Goal: Task Accomplishment & Management: Complete application form

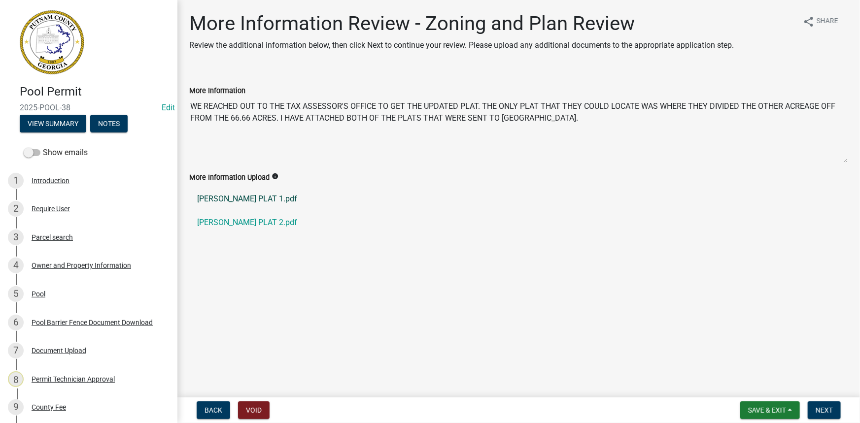
click at [251, 202] on link "[PERSON_NAME] PLAT 1.pdf" at bounding box center [518, 199] width 659 height 24
click at [243, 225] on link "[PERSON_NAME] PLAT 2.pdf" at bounding box center [518, 223] width 659 height 24
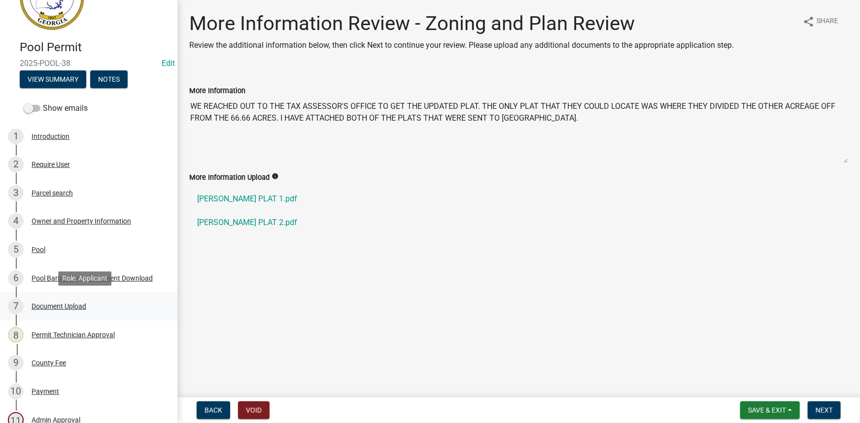
click at [73, 304] on div "Document Upload" at bounding box center [59, 306] width 55 height 7
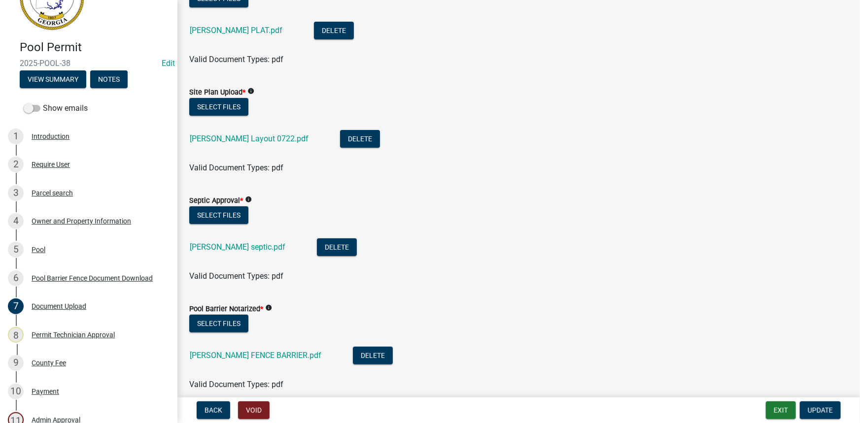
scroll to position [0, 0]
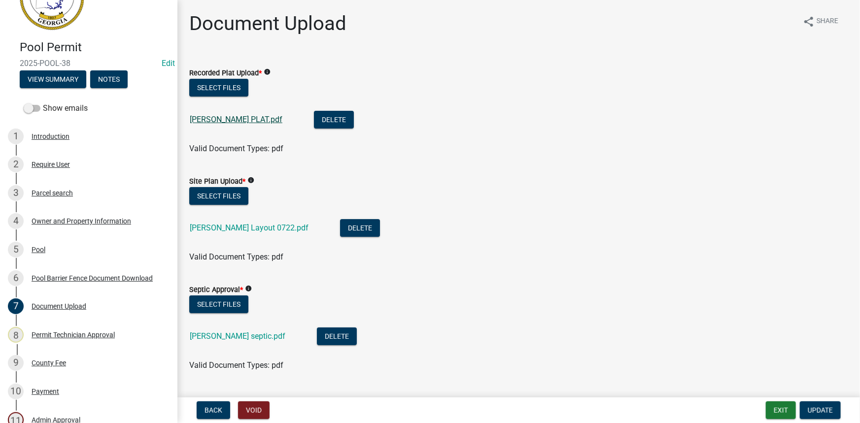
click at [246, 121] on link "[PERSON_NAME] PLAT.pdf" at bounding box center [236, 119] width 93 height 9
click at [76, 87] on button "View Summary" at bounding box center [53, 79] width 66 height 18
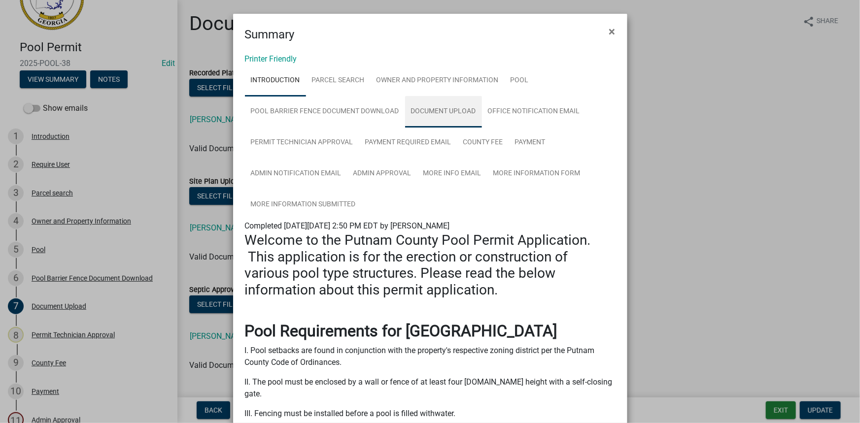
click at [418, 111] on link "Document Upload" at bounding box center [443, 112] width 77 height 32
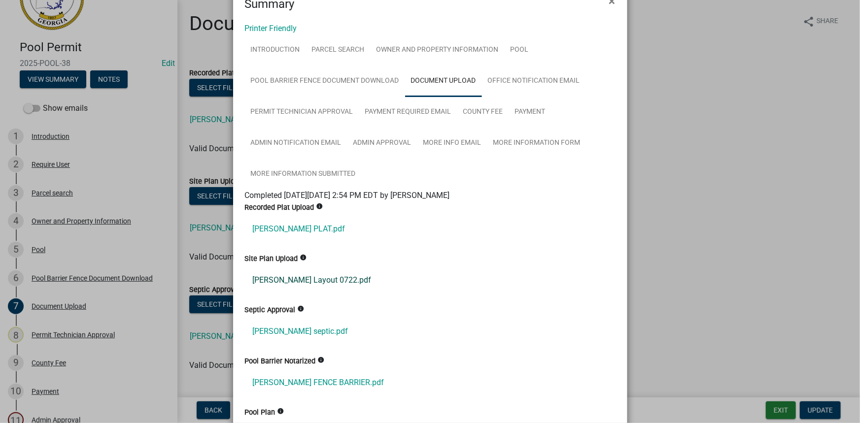
scroll to position [44, 0]
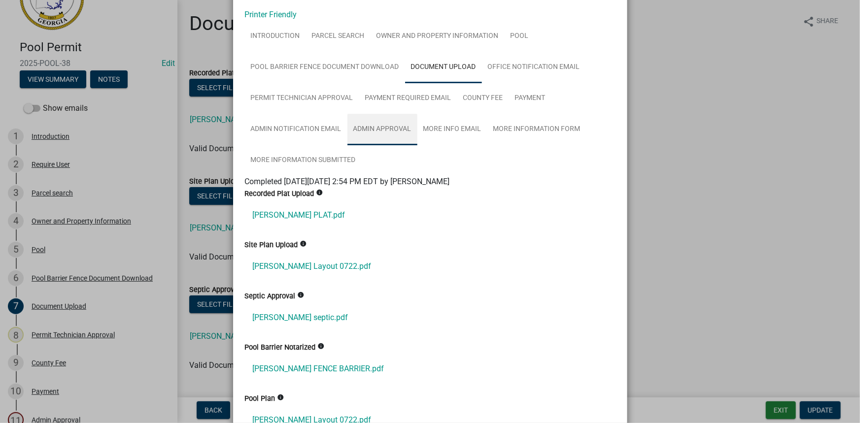
click at [375, 134] on link "Admin Approval" at bounding box center [382, 130] width 70 height 32
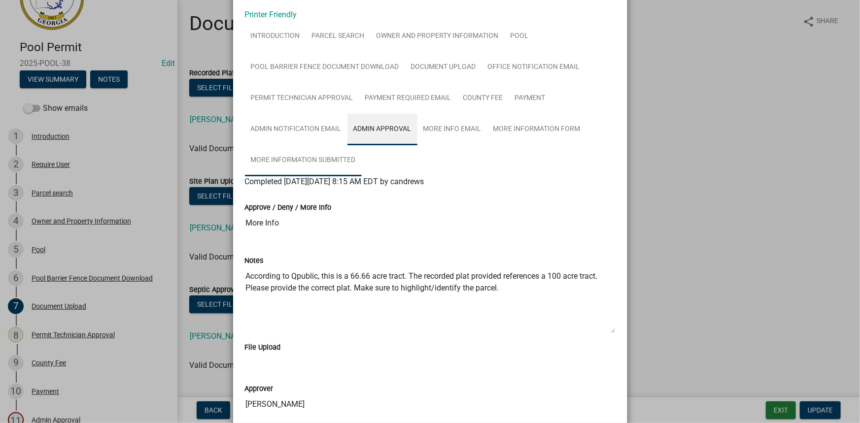
click at [322, 156] on link "More Information Submitted" at bounding box center [303, 161] width 117 height 32
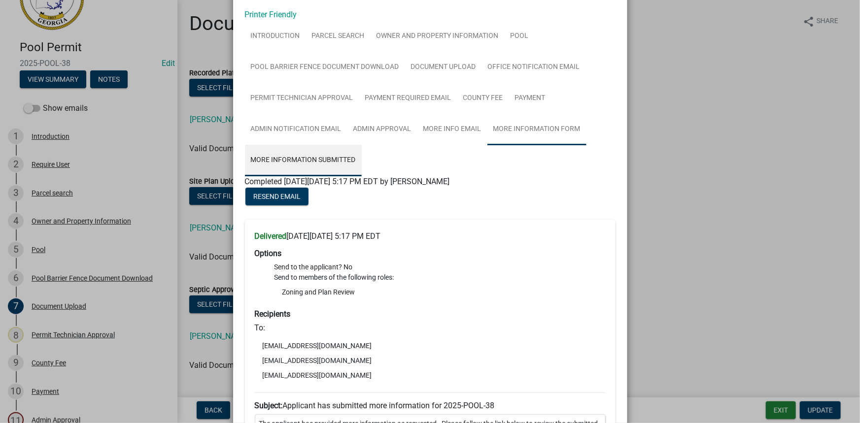
click at [537, 131] on link "More Information Form" at bounding box center [536, 130] width 99 height 32
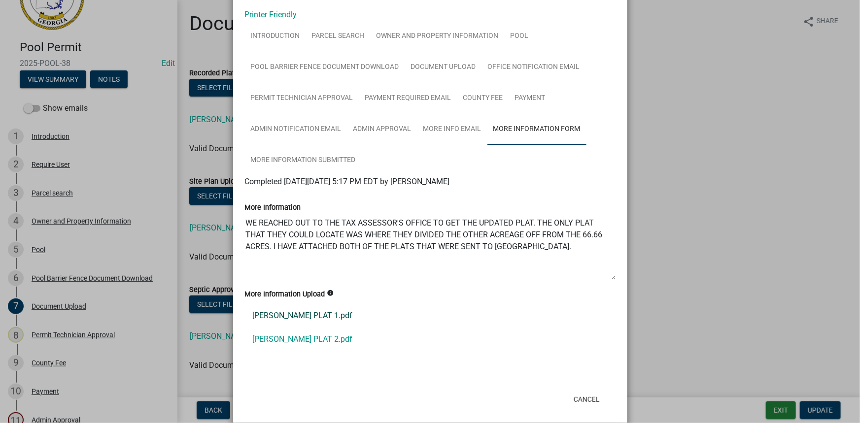
click at [292, 311] on link "[PERSON_NAME] PLAT 1.pdf" at bounding box center [430, 316] width 370 height 24
click at [271, 335] on link "[PERSON_NAME] PLAT 2.pdf" at bounding box center [430, 340] width 370 height 24
click at [216, 163] on ngb-modal-window "Summary × Printer Friendly Introduction Parcel search Owner and Property Inform…" at bounding box center [430, 211] width 860 height 423
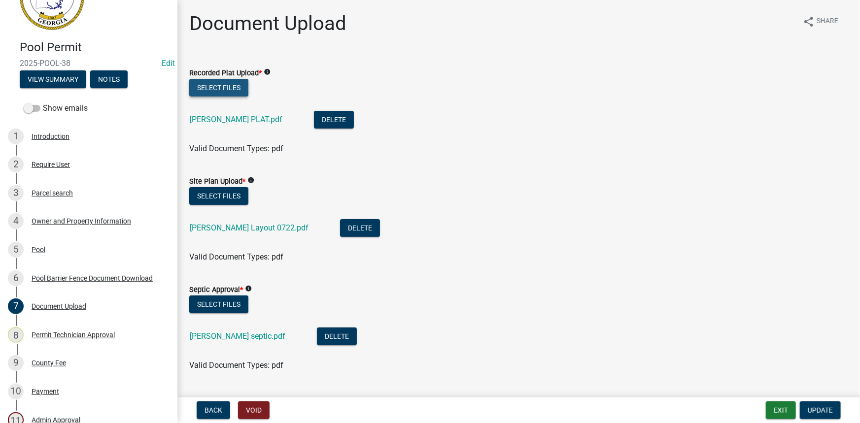
click at [221, 86] on button "Select files" at bounding box center [218, 88] width 59 height 18
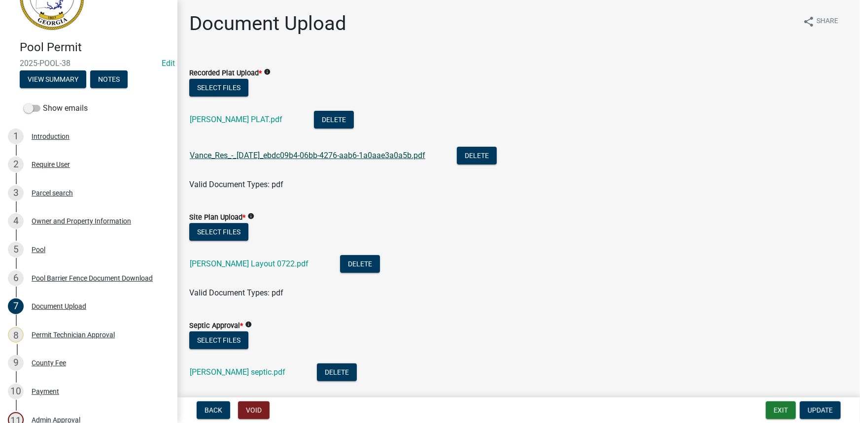
click at [276, 158] on link "Vance_Res_-_[DATE]_ebdc09b4-06bb-4276-aab6-1a0aae3a0a5b.pdf" at bounding box center [307, 155] width 235 height 9
click at [497, 159] on button "Delete" at bounding box center [477, 156] width 40 height 18
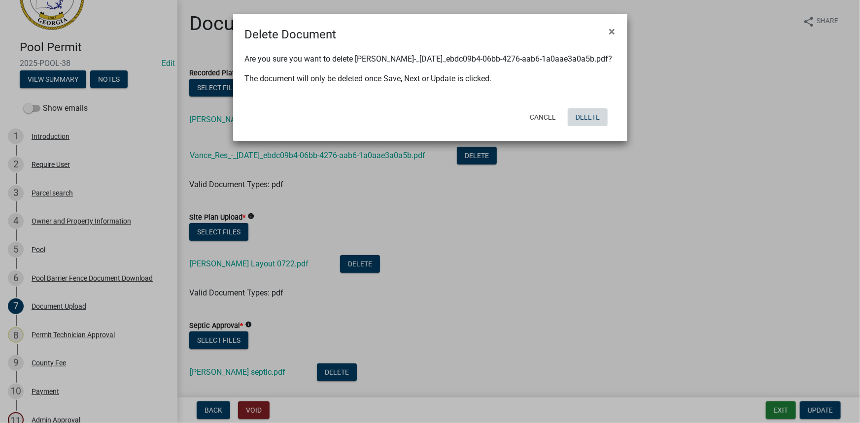
click at [591, 119] on button "Delete" at bounding box center [587, 117] width 40 height 18
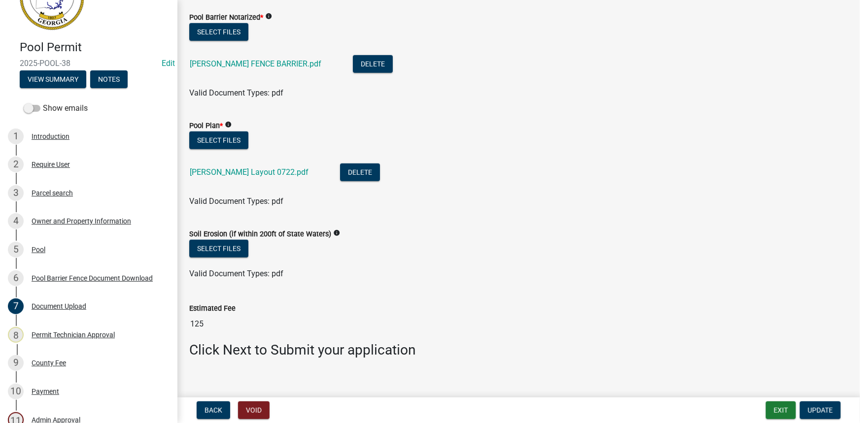
scroll to position [392, 0]
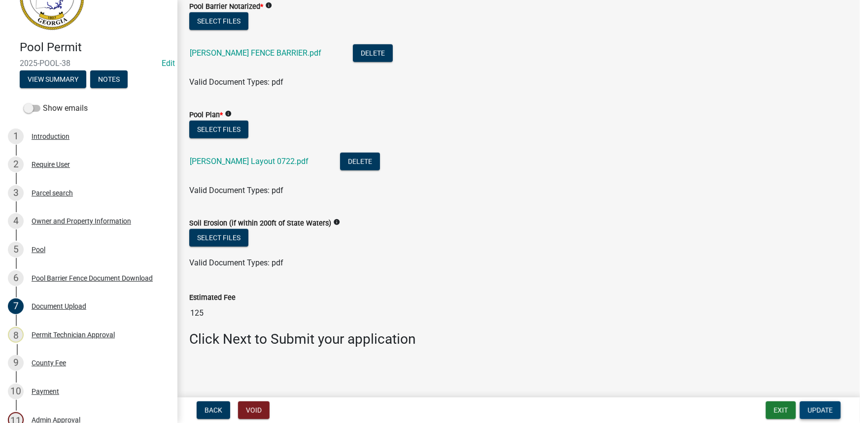
click at [816, 410] on span "Update" at bounding box center [819, 410] width 25 height 8
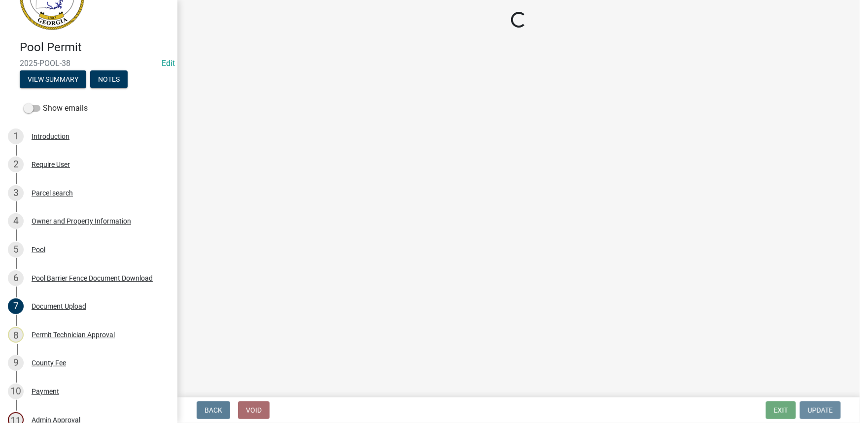
scroll to position [0, 0]
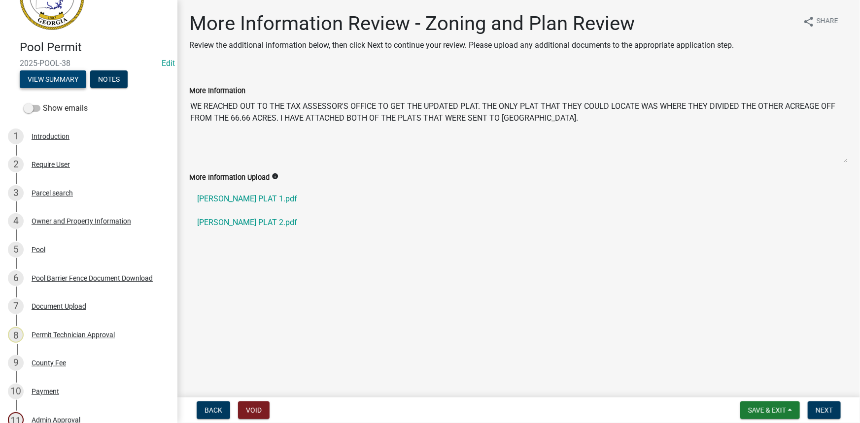
click at [69, 78] on button "View Summary" at bounding box center [53, 79] width 66 height 18
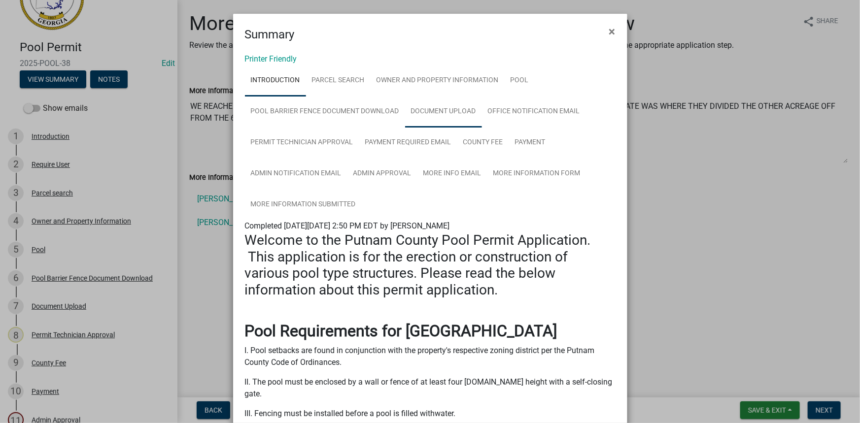
click at [438, 115] on link "Document Upload" at bounding box center [443, 112] width 77 height 32
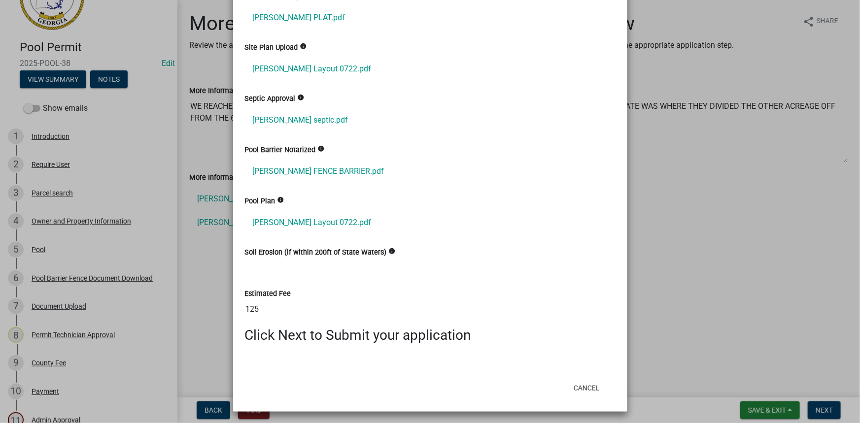
scroll to position [243, 0]
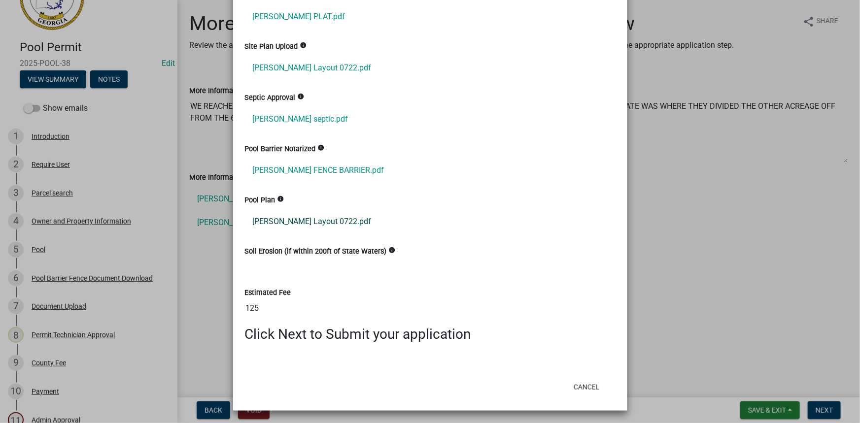
click at [312, 223] on link "[PERSON_NAME] Layout 0722.pdf" at bounding box center [430, 222] width 370 height 24
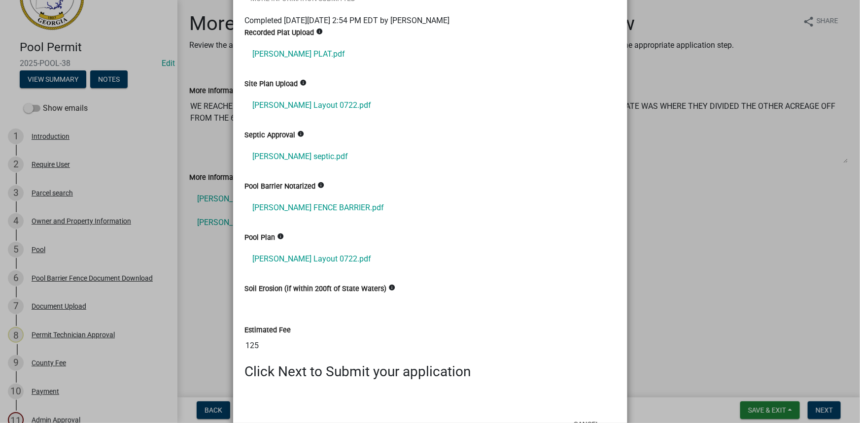
scroll to position [108, 0]
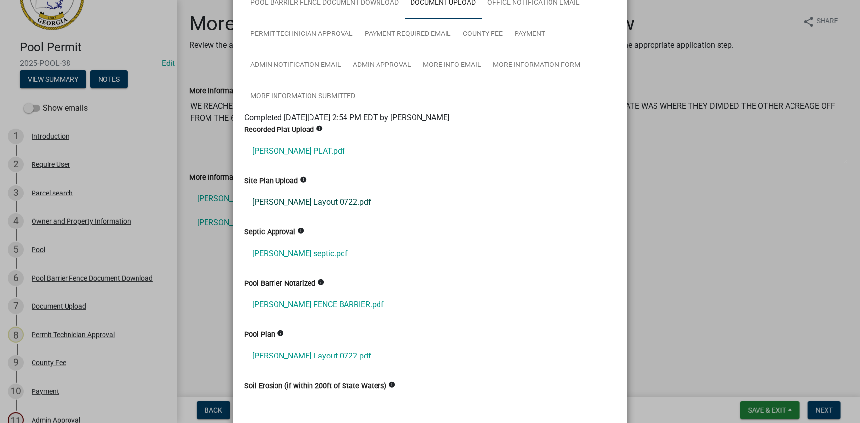
click at [303, 199] on link "[PERSON_NAME] Layout 0722.pdf" at bounding box center [430, 203] width 370 height 24
click at [810, 365] on ngb-modal-window "Summary × Printer Friendly Introduction Parcel search Owner and Property Inform…" at bounding box center [430, 211] width 860 height 423
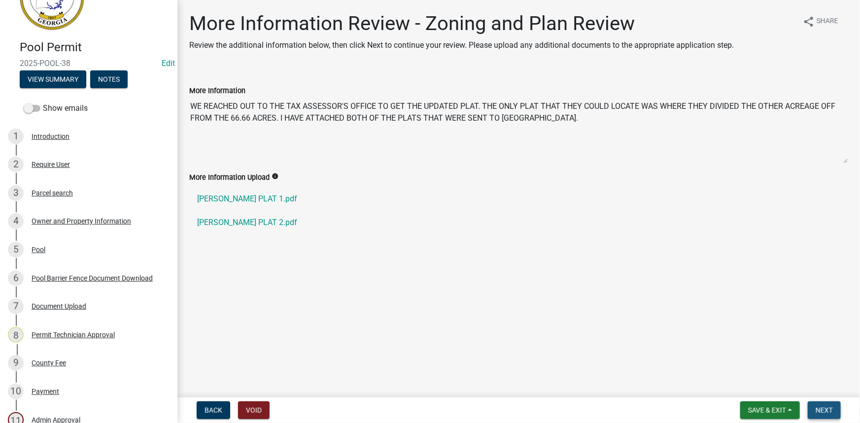
click at [819, 412] on span "Next" at bounding box center [823, 410] width 17 height 8
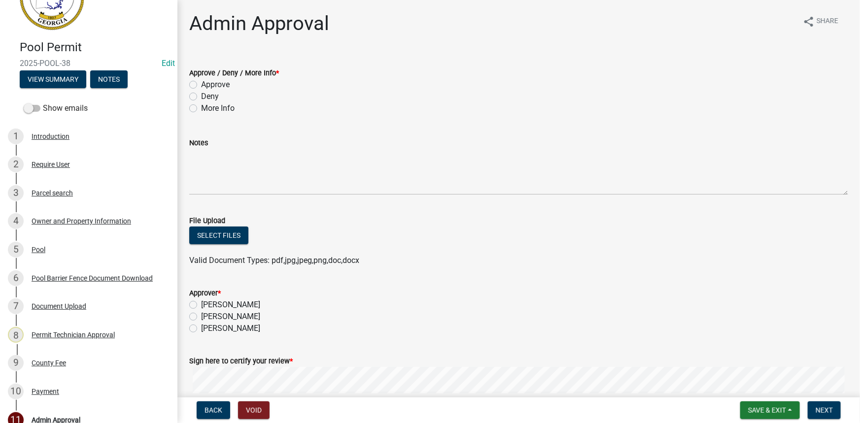
click at [213, 84] on label "Approve" at bounding box center [215, 85] width 29 height 12
click at [207, 84] on input "Approve" at bounding box center [204, 82] width 6 height 6
radio input "true"
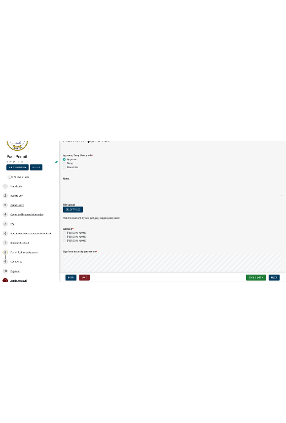
scroll to position [44, 0]
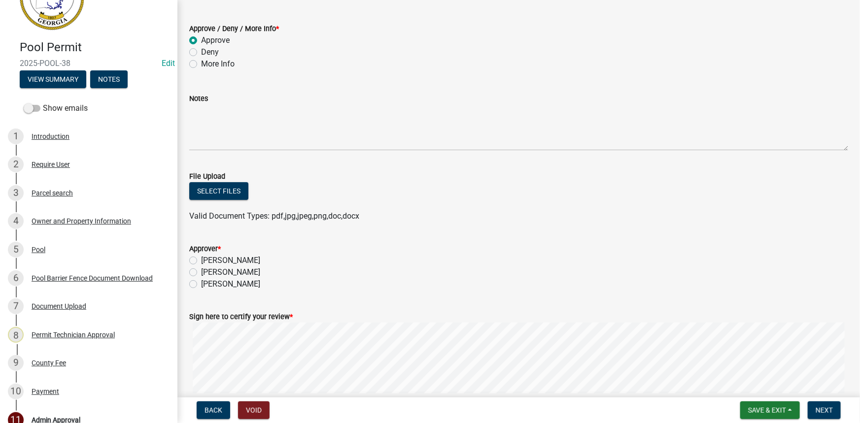
click at [254, 270] on label "[PERSON_NAME]" at bounding box center [230, 272] width 59 height 12
click at [207, 270] on input "[PERSON_NAME]" at bounding box center [204, 269] width 6 height 6
radio input "true"
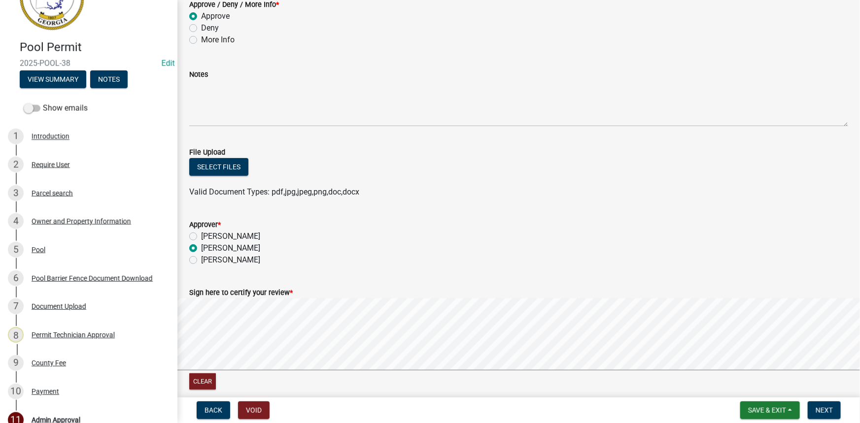
scroll to position [113, 0]
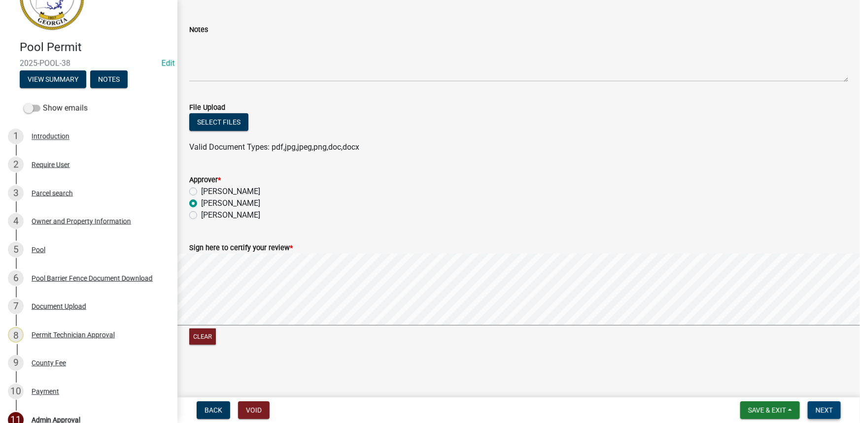
click at [827, 407] on span "Next" at bounding box center [823, 410] width 17 height 8
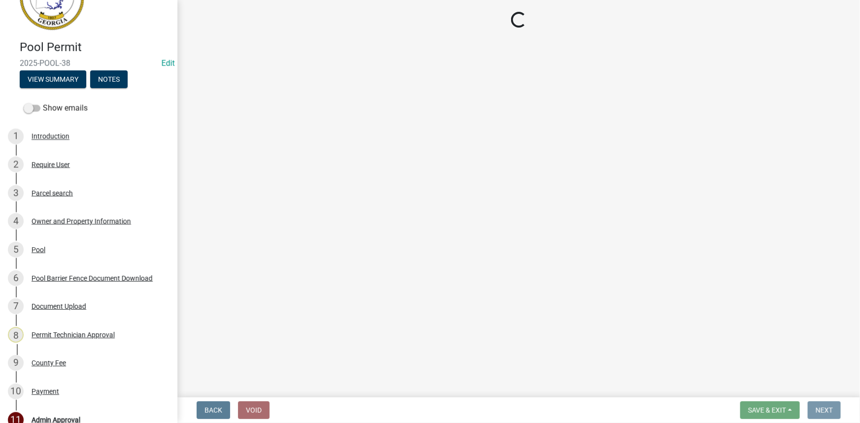
scroll to position [0, 0]
